Goal: Find specific page/section

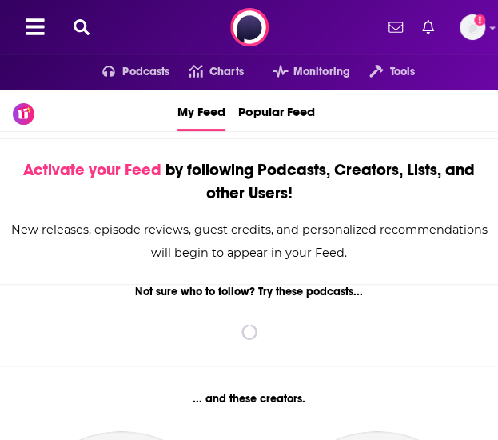
click at [80, 33] on icon at bounding box center [82, 27] width 16 height 16
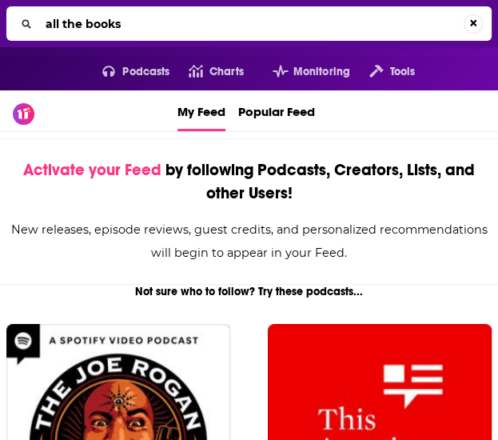
type input "all the books"
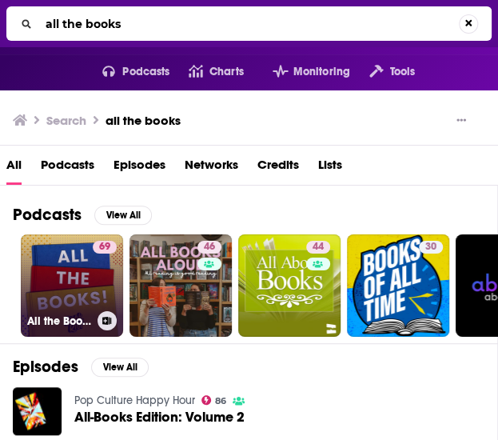
click at [70, 265] on link "69 All the Books!" at bounding box center [72, 285] width 102 height 102
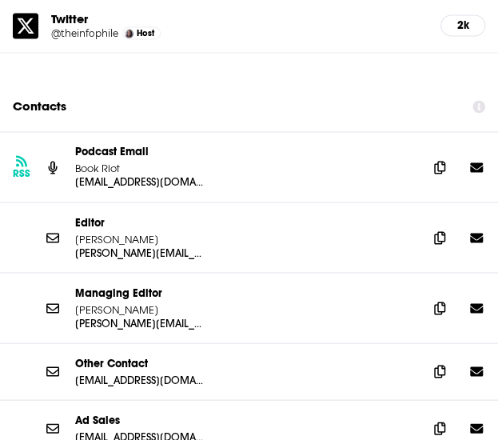
scroll to position [2043, 0]
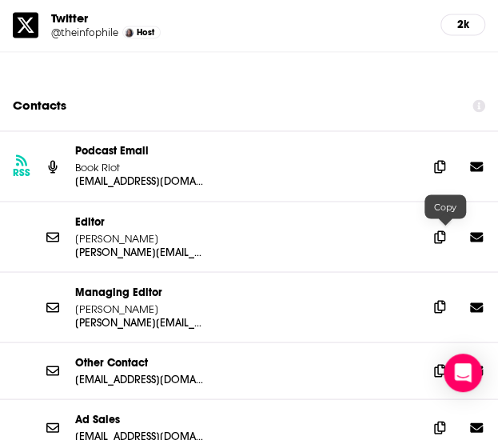
click at [445, 300] on icon at bounding box center [439, 306] width 11 height 13
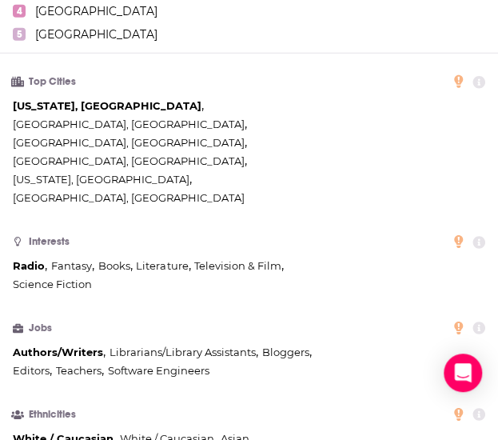
scroll to position [1092, 0]
